Goal: Navigation & Orientation: Find specific page/section

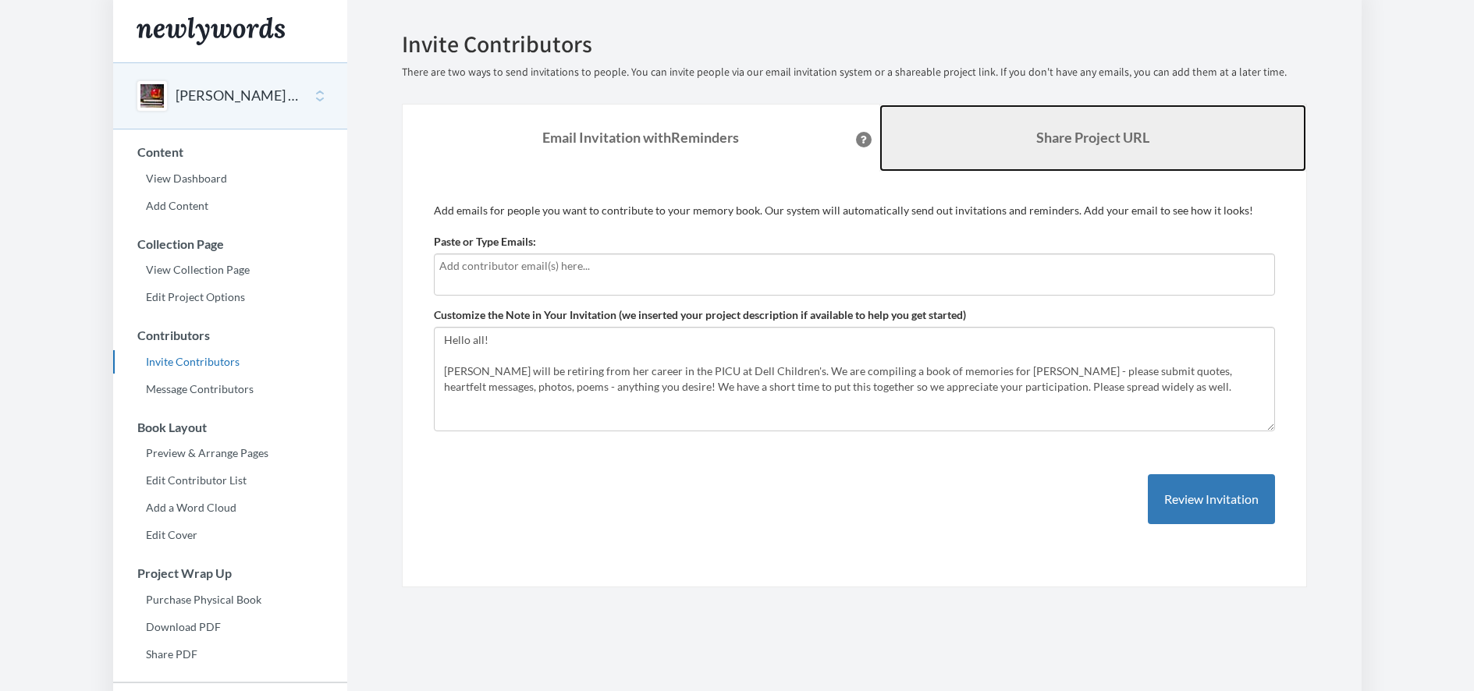
click at [1036, 135] on b "Share Project URL" at bounding box center [1092, 137] width 113 height 17
click at [1073, 150] on link "Share Project URL" at bounding box center [1092, 138] width 427 height 67
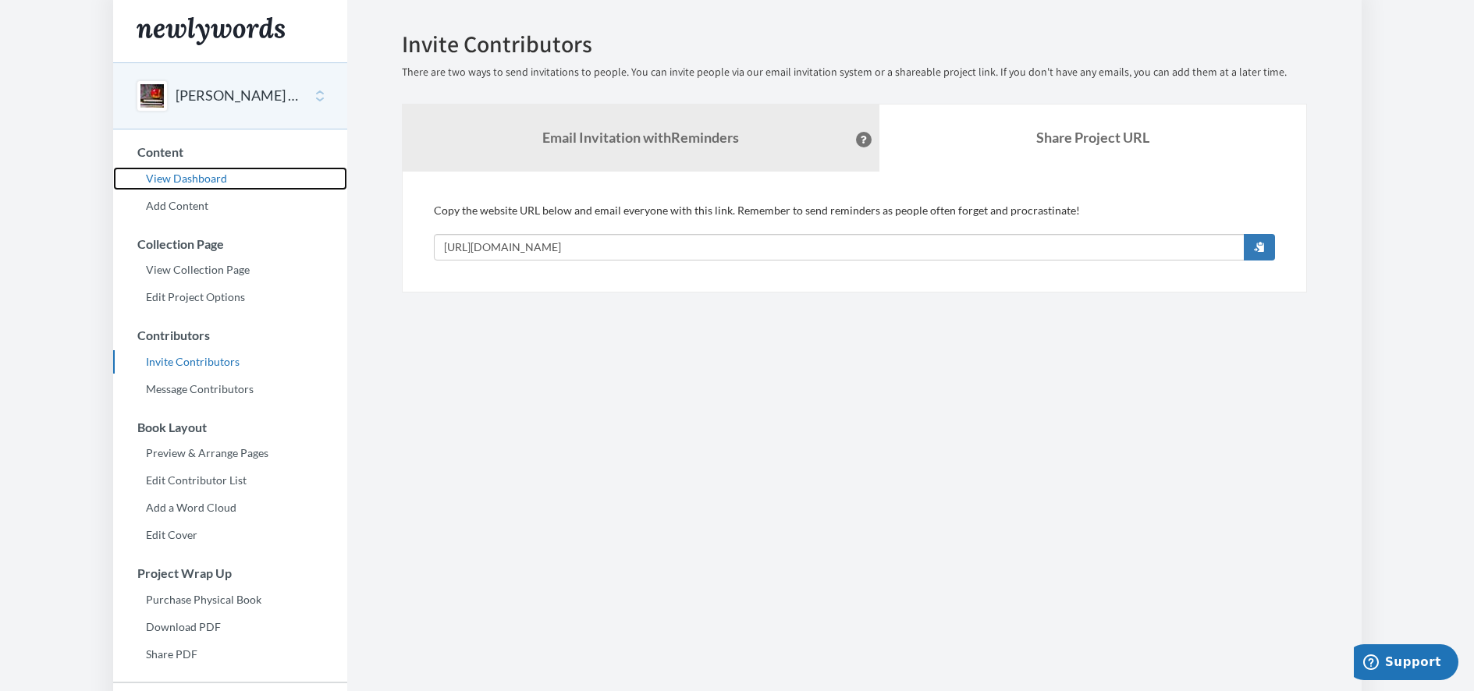
click at [176, 179] on link "View Dashboard" at bounding box center [230, 178] width 234 height 23
